Goal: Task Accomplishment & Management: Manage account settings

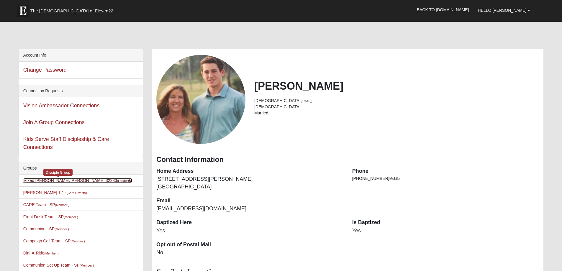
click at [55, 182] on link "Mixed [PERSON_NAME]/[PERSON_NAME] 32233 (Leader )" at bounding box center [77, 180] width 109 height 5
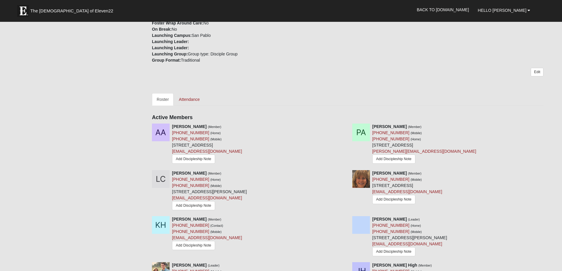
scroll to position [180, 0]
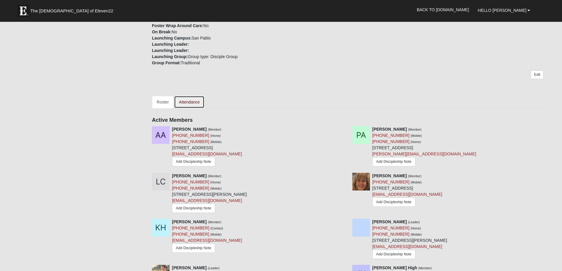
click at [189, 101] on link "Attendance" at bounding box center [189, 102] width 30 height 12
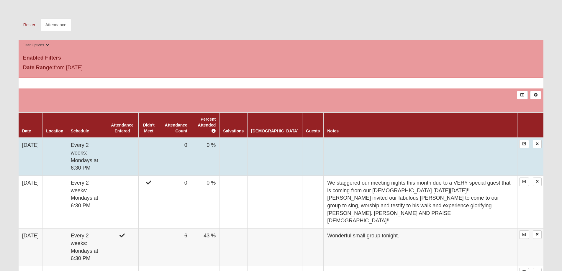
scroll to position [258, 0]
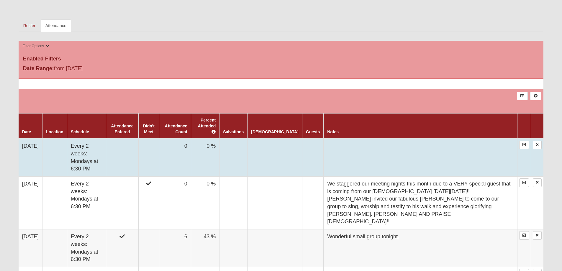
click at [128, 144] on td at bounding box center [122, 158] width 32 height 38
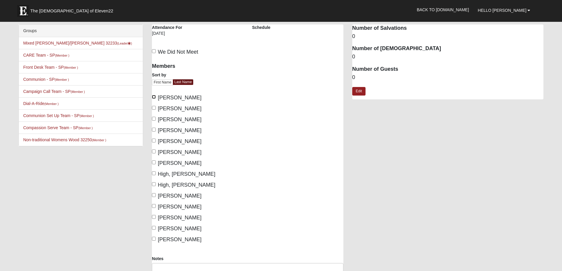
click at [154, 97] on input "Almand, Amos" at bounding box center [154, 97] width 4 height 4
checkbox input "true"
click at [155, 106] on input "Almand, Pam" at bounding box center [154, 108] width 4 height 4
checkbox input "true"
click at [156, 130] on input "Hansen, Bonnie" at bounding box center [154, 130] width 4 height 4
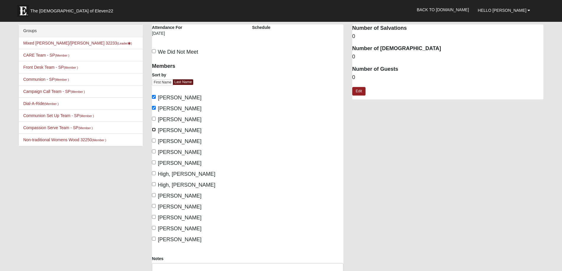
checkbox input "true"
click at [155, 141] on input "Hansen, Kirk" at bounding box center [154, 141] width 4 height 4
checkbox input "true"
click at [154, 151] on input "Healy, Grant" at bounding box center [154, 152] width 4 height 4
checkbox input "true"
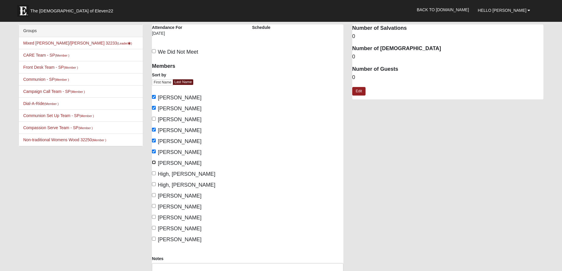
click at [155, 162] on input "Healy, Maria" at bounding box center [154, 163] width 4 height 4
checkbox input "true"
click at [154, 195] on input "Lucas, Lori" at bounding box center [154, 195] width 4 height 4
checkbox input "true"
click at [153, 206] on input "Lucas, Scott" at bounding box center [154, 206] width 4 height 4
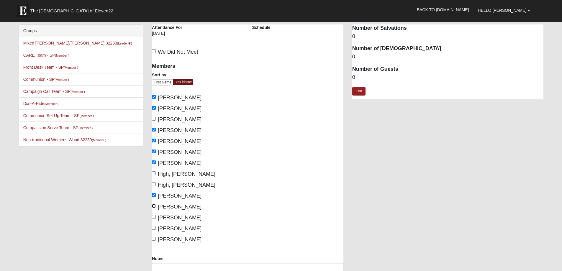
checkbox input "true"
click at [154, 217] on input "McCullers, Brenda" at bounding box center [154, 217] width 4 height 4
checkbox input "true"
click at [153, 228] on input "McCullers, Ray" at bounding box center [154, 228] width 4 height 4
checkbox input "true"
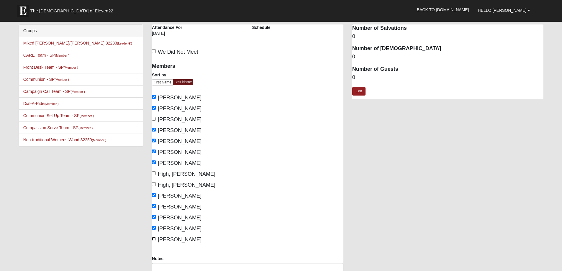
click at [155, 237] on label "McGeachy, Debbie" at bounding box center [177, 240] width 50 height 8
click at [155, 237] on input "McGeachy, Debbie" at bounding box center [154, 239] width 4 height 4
checkbox input "true"
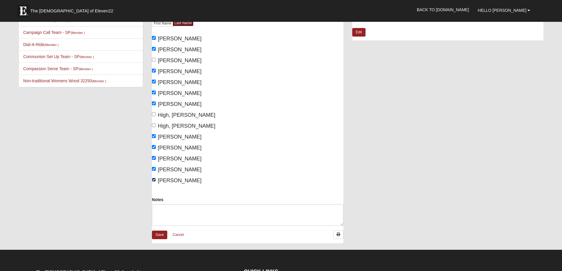
scroll to position [46, 0]
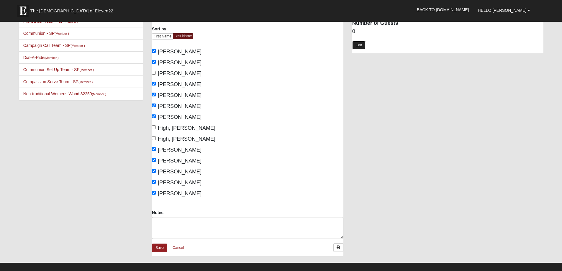
click at [356, 46] on link "Edit" at bounding box center [359, 45] width 13 height 9
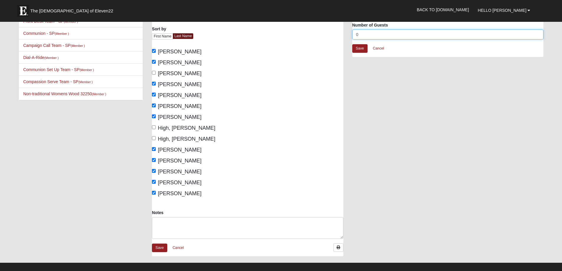
drag, startPoint x: 361, startPoint y: 36, endPoint x: 342, endPoint y: 38, distance: 19.6
click at [342, 38] on div "Mixed Charest/Healy 32233 Attendance Attendance For 9/1/2025 Schedule We Did No…" at bounding box center [348, 120] width 401 height 284
type input "1"
click at [358, 49] on link "Save" at bounding box center [360, 48] width 15 height 9
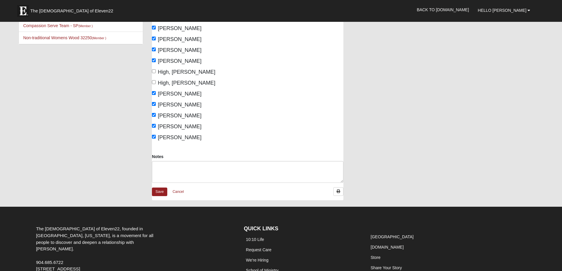
scroll to position [112, 0]
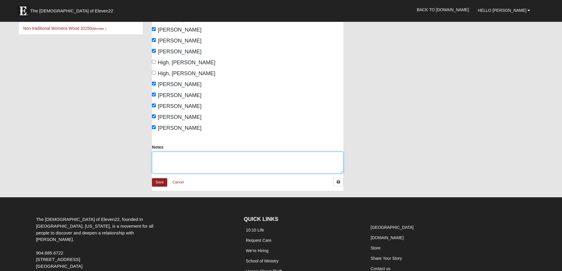
drag, startPoint x: 163, startPoint y: 156, endPoint x: 166, endPoint y: 155, distance: 3.0
click at [164, 156] on textarea "Notes" at bounding box center [248, 163] width 192 height 22
click at [164, 157] on textarea "Full group tonight. Collis McGeachy (Debbie's husband)" at bounding box center [248, 163] width 192 height 22
click at [282, 158] on textarea "Almost a full group tonight. Collis McGeachy (Debbie's husband)" at bounding box center [248, 163] width 192 height 22
type textarea "Almost a full group tonight. Collis McGeachy (Debbie's husband) was also in att…"
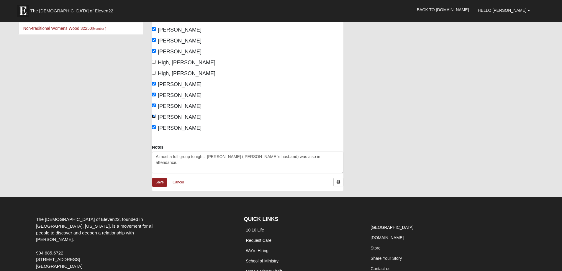
click at [154, 115] on input "McCullers, Ray" at bounding box center [154, 117] width 4 height 4
checkbox input "false"
click at [158, 183] on link "Save" at bounding box center [159, 182] width 15 height 9
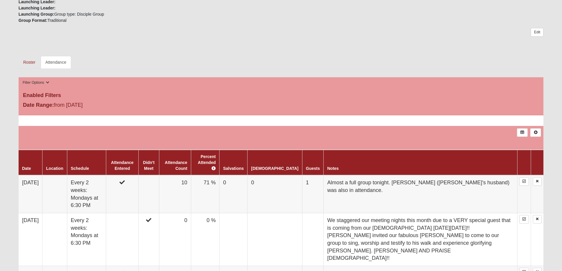
scroll to position [234, 0]
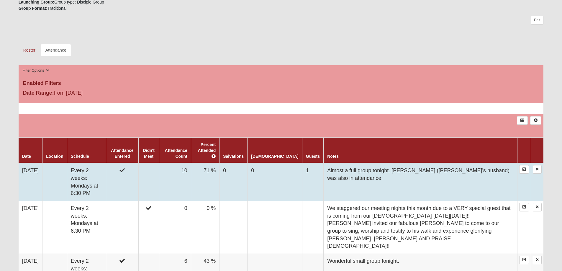
click at [191, 163] on td "10" at bounding box center [175, 182] width 32 height 38
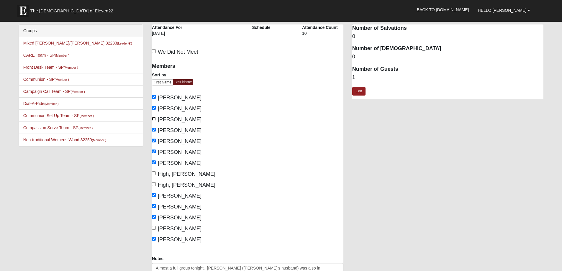
click at [155, 120] on input "Charest, Lynn" at bounding box center [154, 119] width 4 height 4
checkbox input "true"
click at [153, 173] on input "High, John" at bounding box center [154, 174] width 4 height 4
checkbox input "true"
click at [153, 185] on input "High, Tracy" at bounding box center [154, 184] width 4 height 4
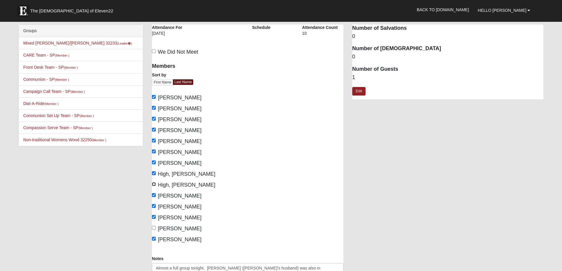
checkbox input "true"
click at [154, 230] on label "McCullers, Ray" at bounding box center [177, 229] width 50 height 8
click at [154, 230] on input "McCullers, Ray" at bounding box center [154, 228] width 4 height 4
checkbox input "true"
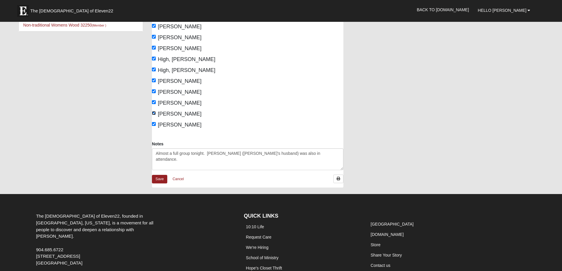
scroll to position [120, 0]
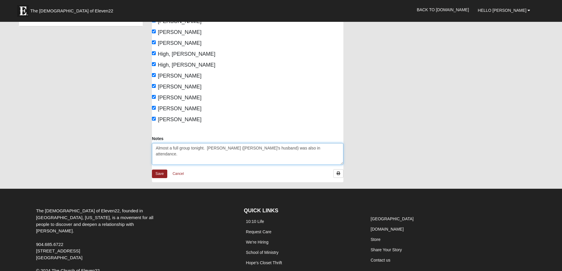
drag, startPoint x: 329, startPoint y: 148, endPoint x: 156, endPoint y: 155, distance: 172.5
click at [156, 155] on textarea "Almost a full group tonight. Collis McGeachy (Debbie's husband) was also in att…" at bounding box center [248, 154] width 192 height 22
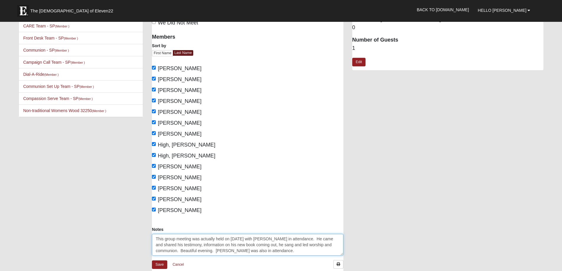
scroll to position [26, 0]
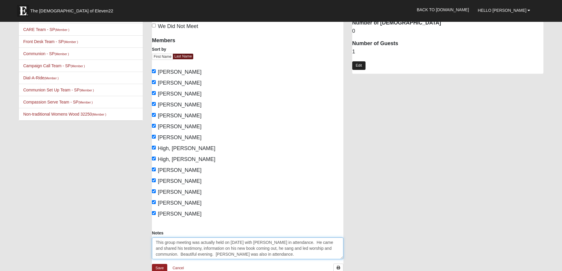
type textarea "This group meeting was actually held on 8/25/25 with Michael Olson in attendanc…"
click at [356, 66] on link "Edit" at bounding box center [359, 65] width 13 height 9
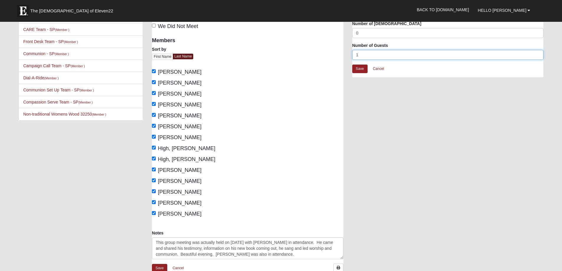
drag, startPoint x: 363, startPoint y: 53, endPoint x: 342, endPoint y: 56, distance: 20.8
click at [342, 56] on div "Mixed Charest/Healy 32233 Attendance Attendance For 9/1/2025 Schedule Attendanc…" at bounding box center [348, 141] width 401 height 284
type input "2"
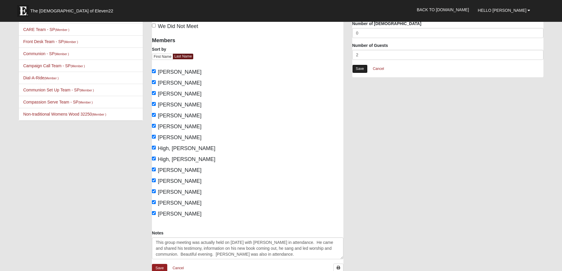
click at [360, 70] on link "Save" at bounding box center [360, 69] width 15 height 9
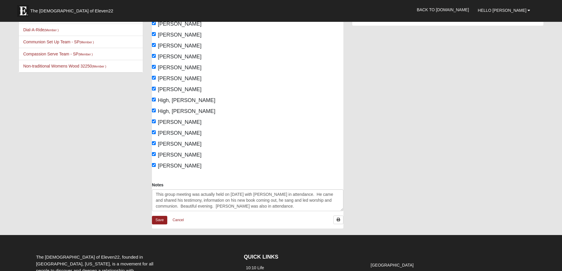
scroll to position [77, 0]
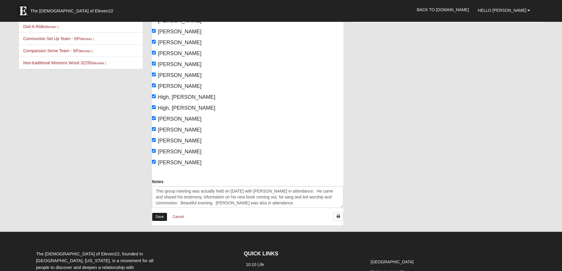
click at [158, 216] on link "Save" at bounding box center [159, 217] width 15 height 9
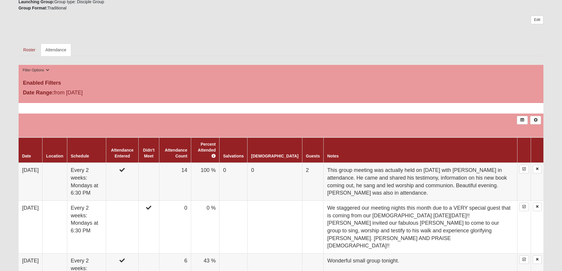
scroll to position [236, 0]
